Goal: Transaction & Acquisition: Purchase product/service

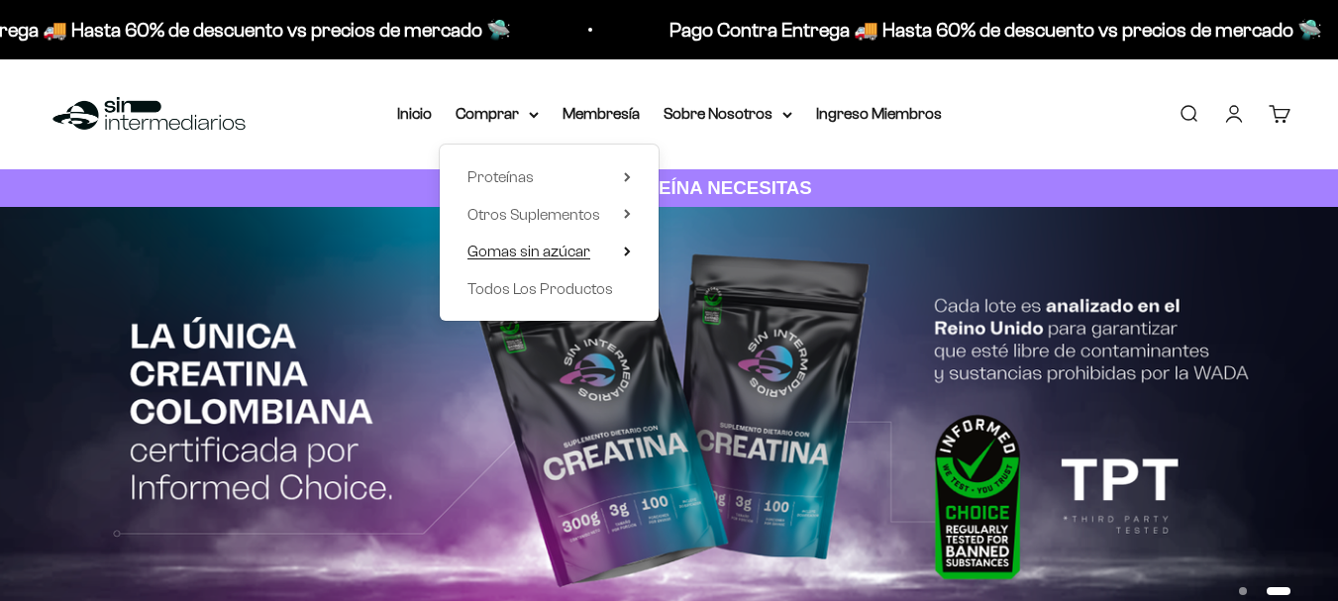
click at [621, 212] on summary "Otros Suplementos" at bounding box center [549, 215] width 163 height 26
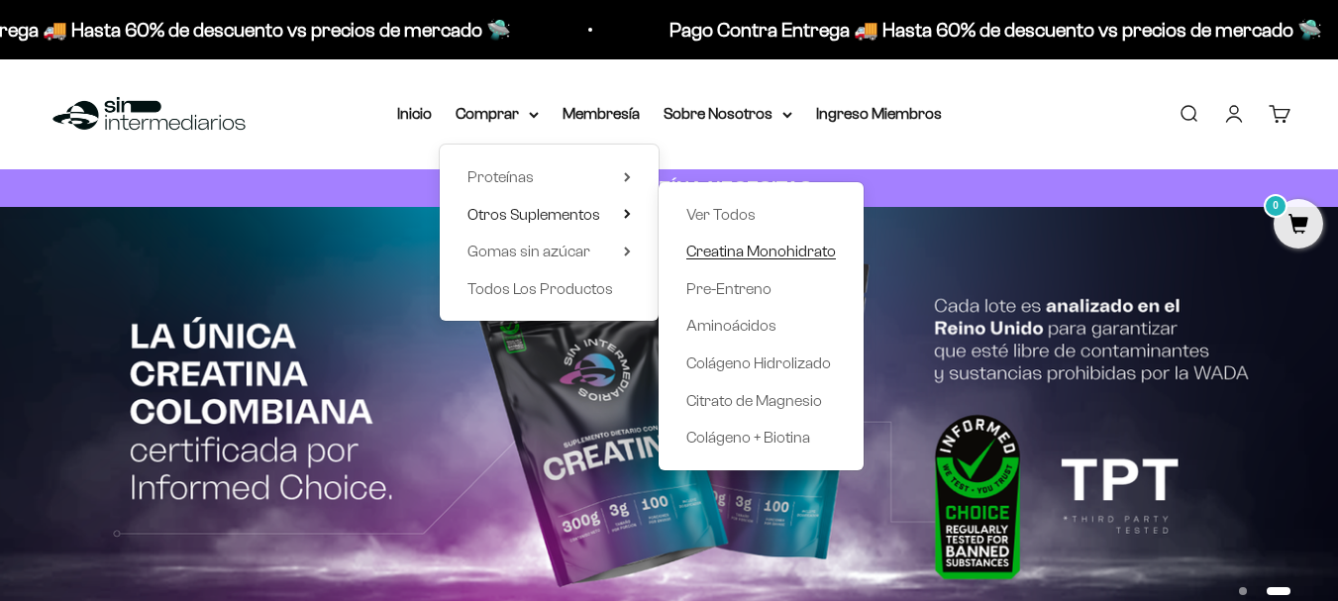
click at [730, 254] on span "Creatina Monohidrato" at bounding box center [761, 251] width 150 height 17
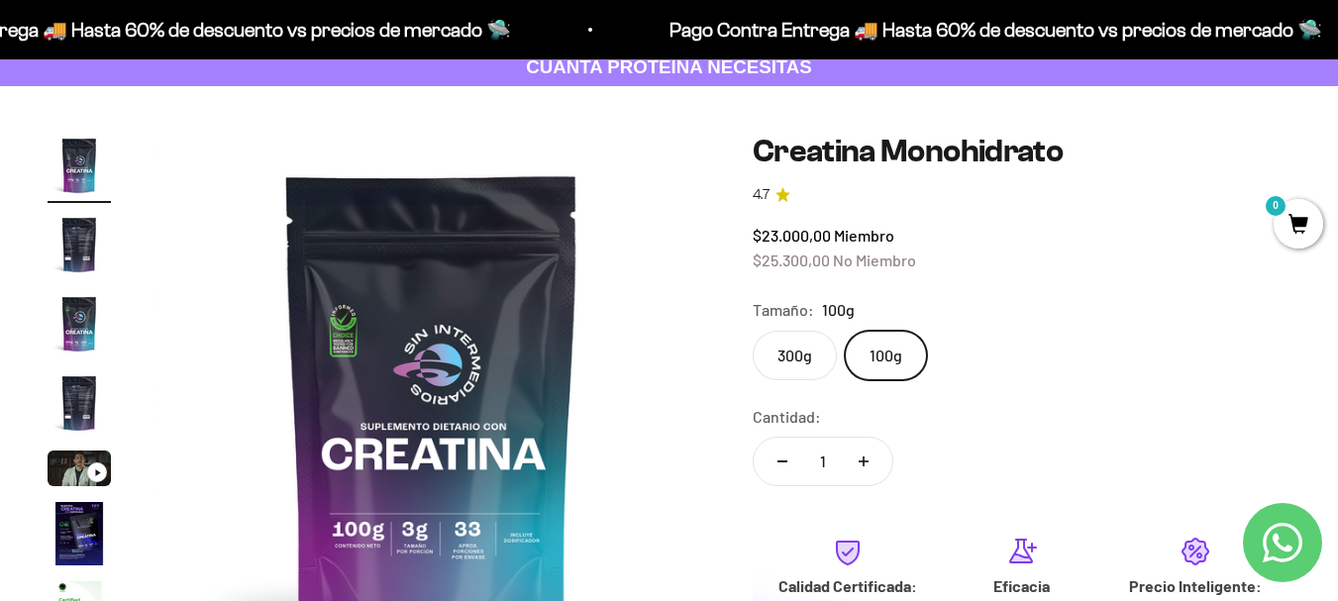
scroll to position [164, 0]
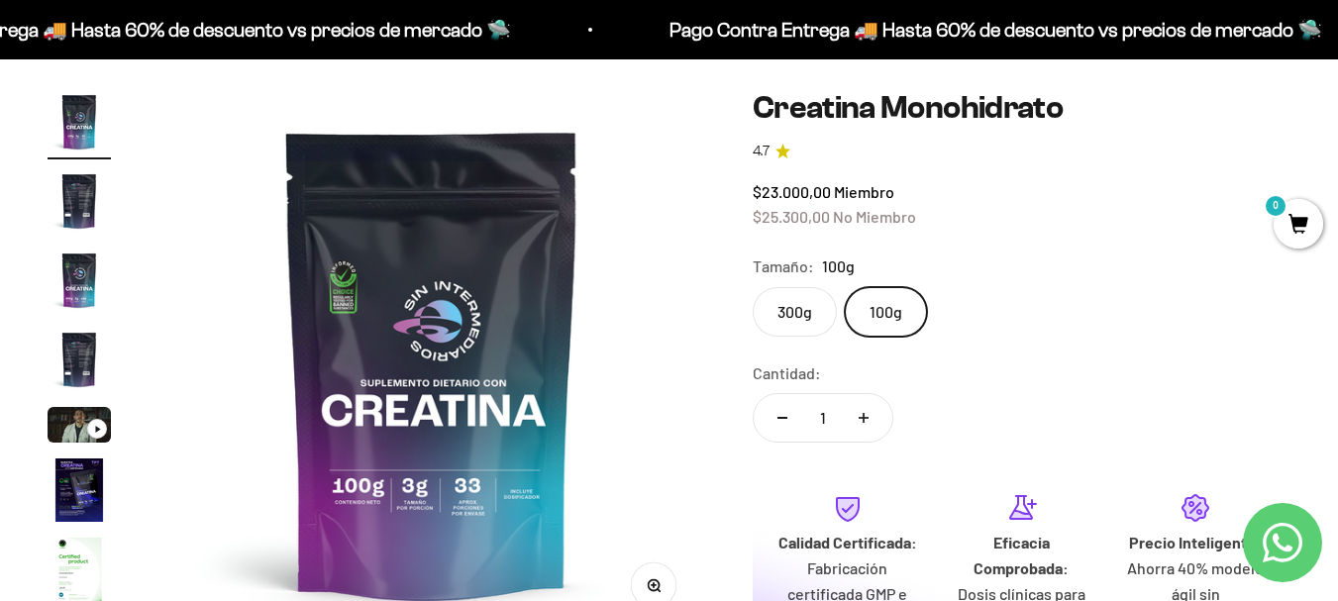
click at [822, 320] on label "300g" at bounding box center [795, 312] width 84 height 50
click at [753, 287] on input "300g" at bounding box center [752, 286] width 1 height 1
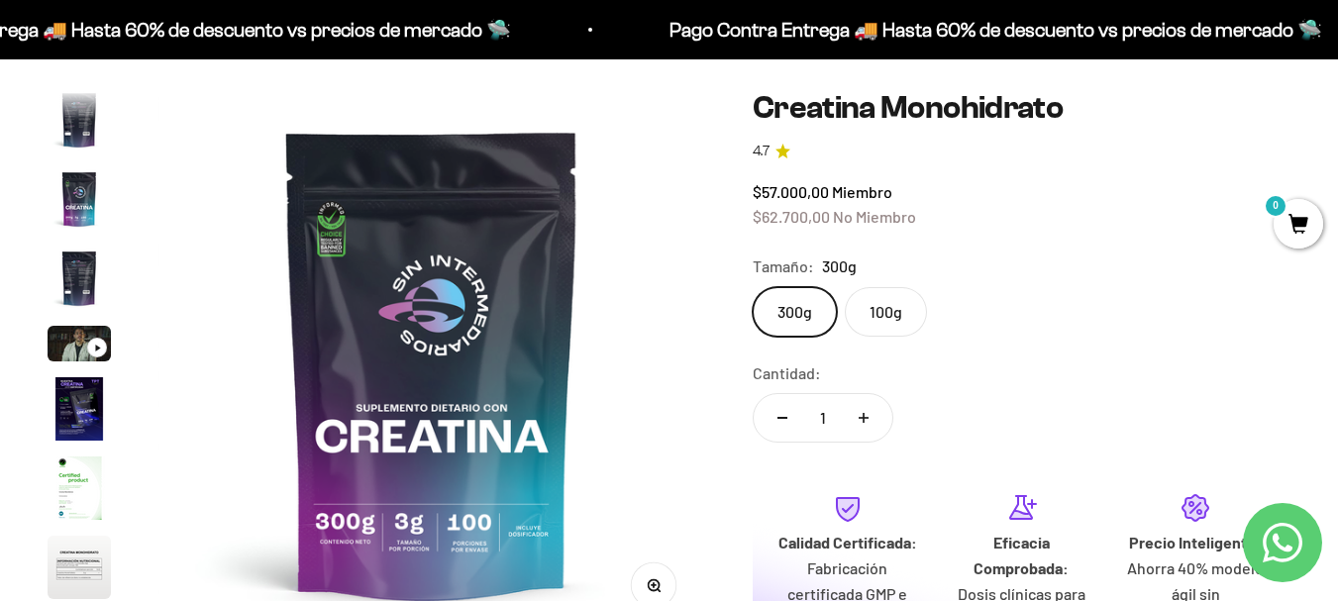
click at [80, 203] on img "Ir al artículo 3" at bounding box center [79, 198] width 63 height 63
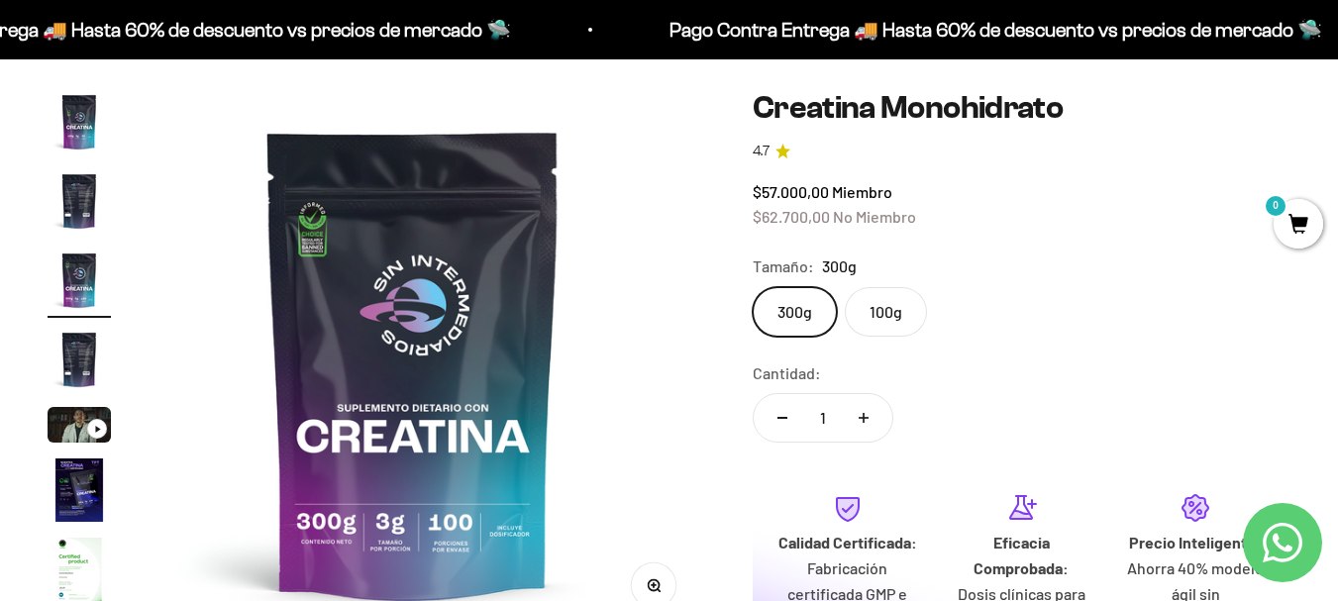
scroll to position [0, 1117]
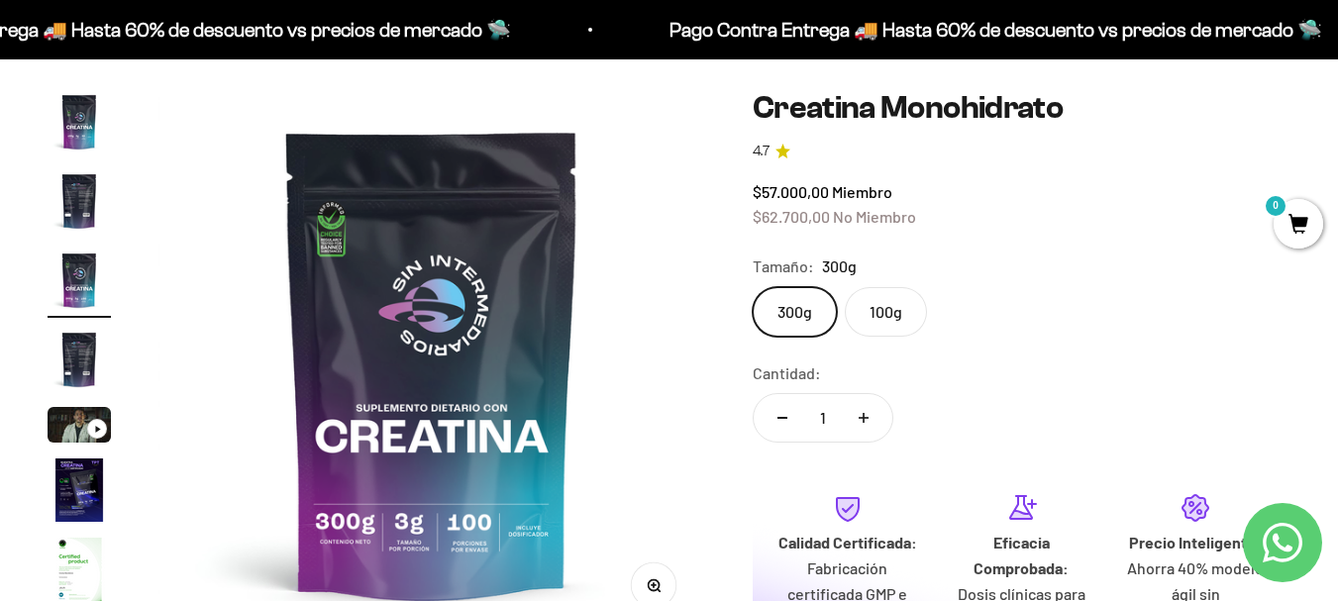
click at [904, 314] on label "100g" at bounding box center [886, 312] width 82 height 50
click at [753, 287] on input "100g" at bounding box center [752, 286] width 1 height 1
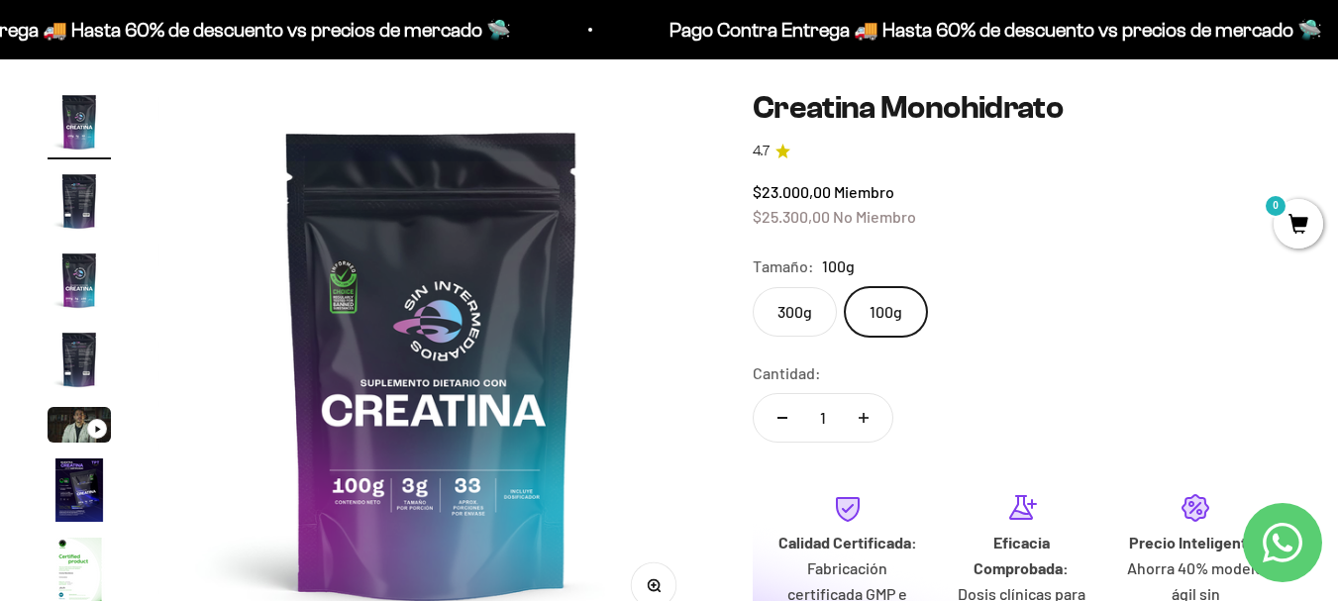
click at [791, 304] on label "300g" at bounding box center [795, 312] width 84 height 50
click at [753, 287] on input "300g" at bounding box center [752, 286] width 1 height 1
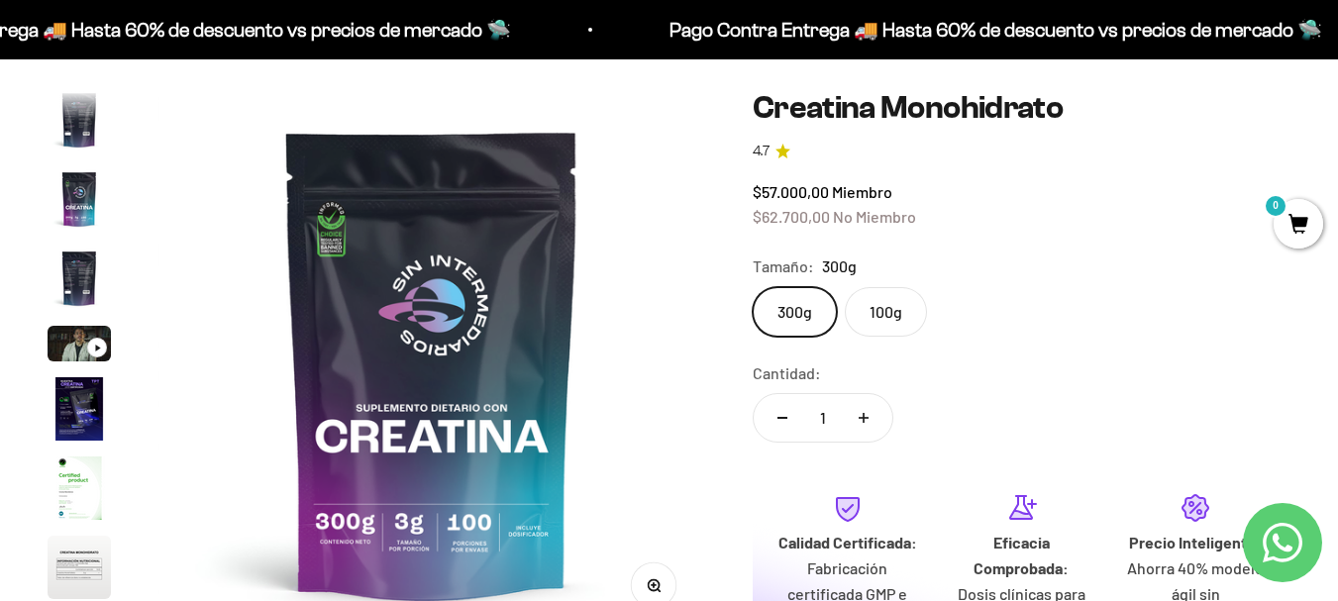
click at [886, 311] on label "100g" at bounding box center [886, 312] width 82 height 50
click at [753, 287] on input "100g" at bounding box center [752, 286] width 1 height 1
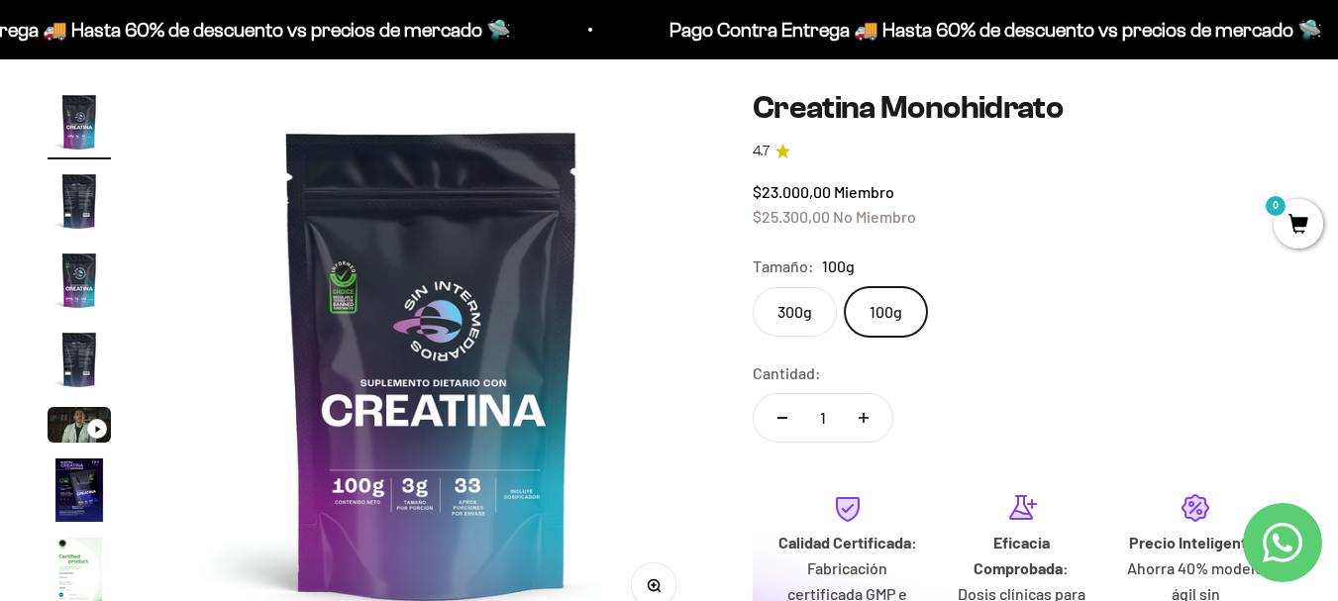
click at [783, 314] on label "300g" at bounding box center [795, 312] width 84 height 50
click at [753, 287] on input "300g" at bounding box center [752, 286] width 1 height 1
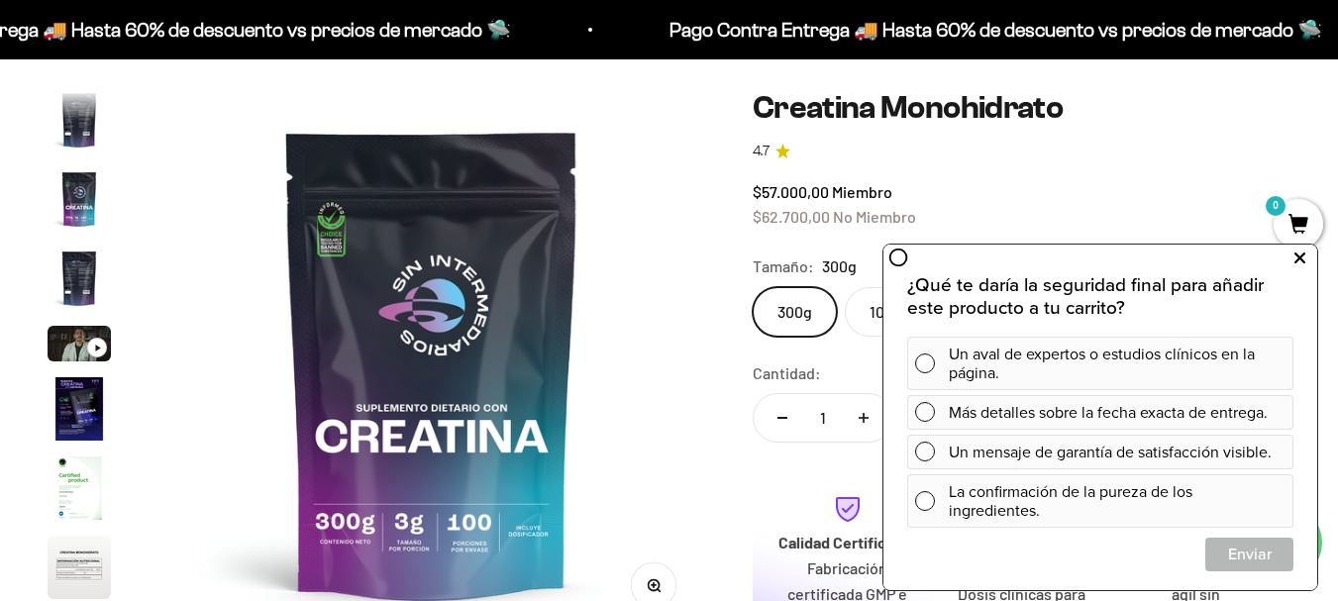
click at [1301, 261] on icon at bounding box center [1300, 259] width 11 height 26
